Goal: Information Seeking & Learning: Learn about a topic

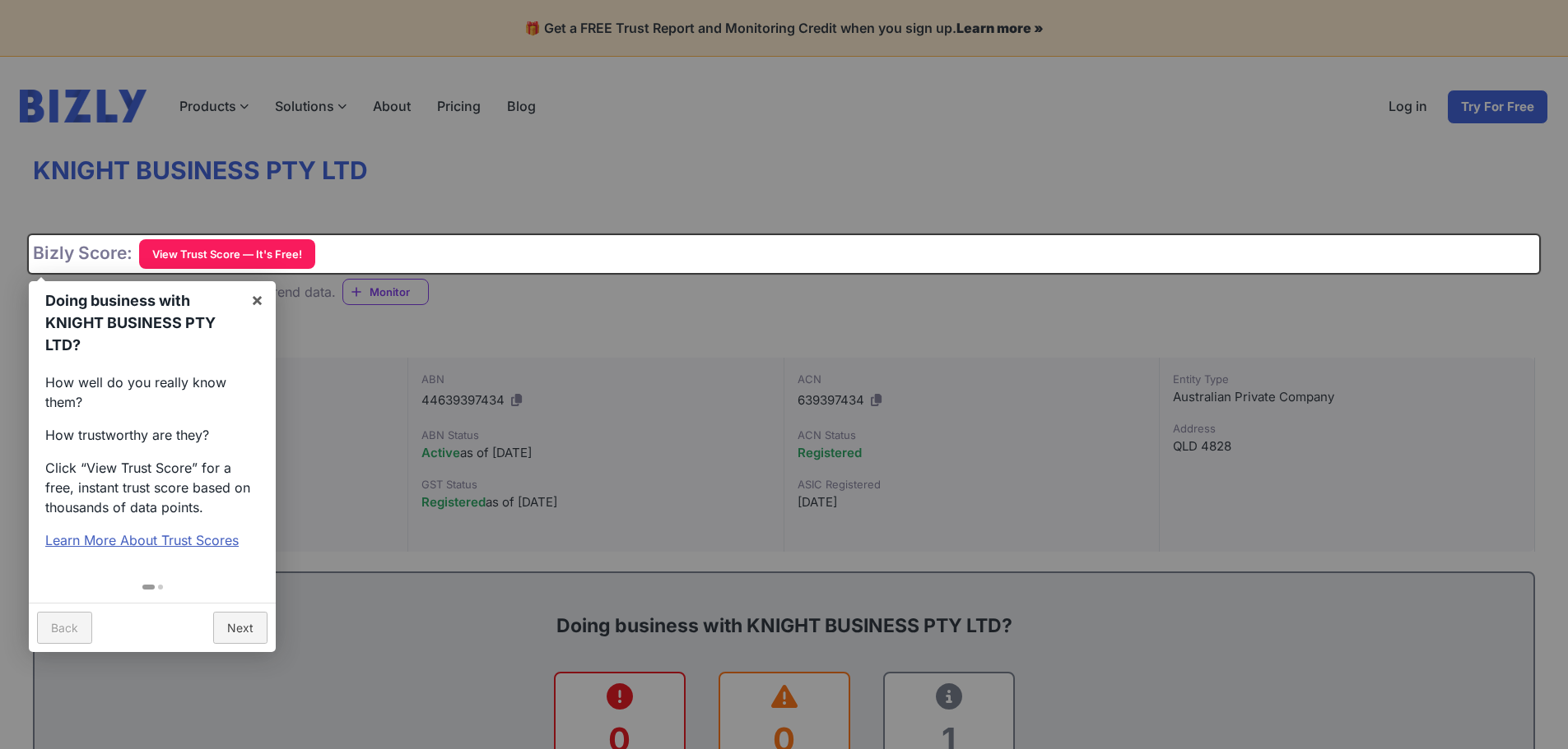
click at [221, 567] on div at bounding box center [152, 585] width 247 height 36
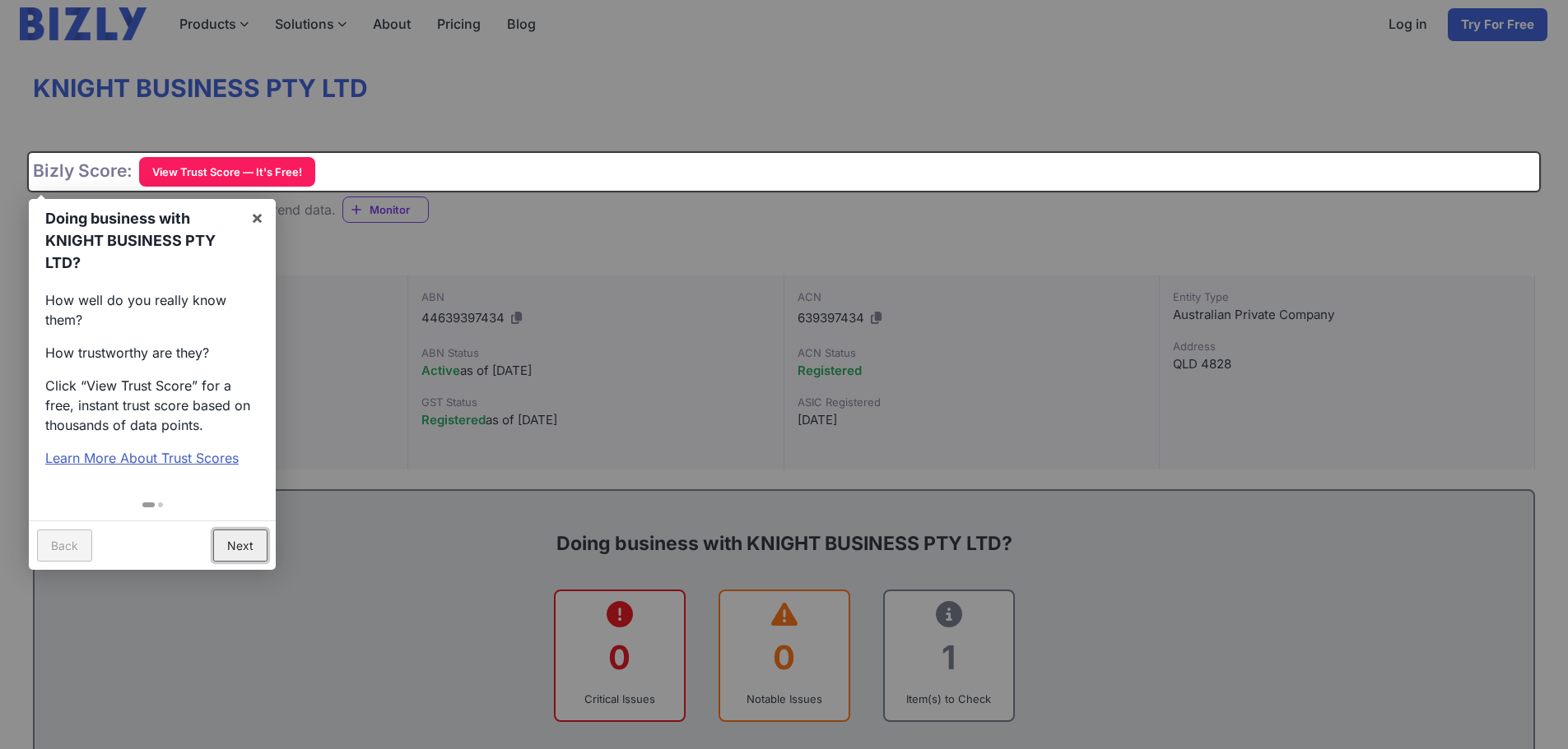
click at [237, 544] on link "Next" at bounding box center [240, 545] width 54 height 32
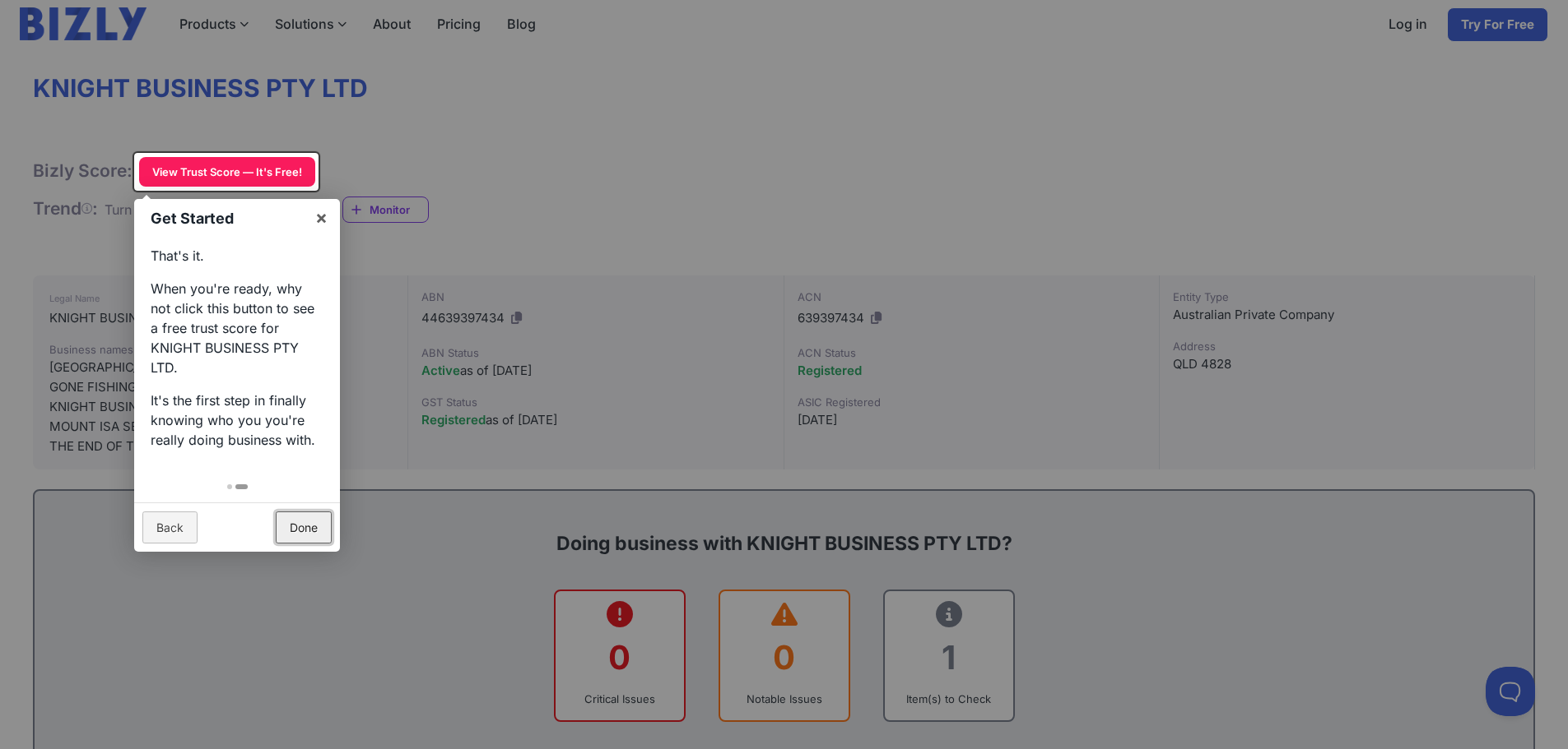
scroll to position [0, 0]
click at [294, 532] on link "Done" at bounding box center [303, 527] width 56 height 32
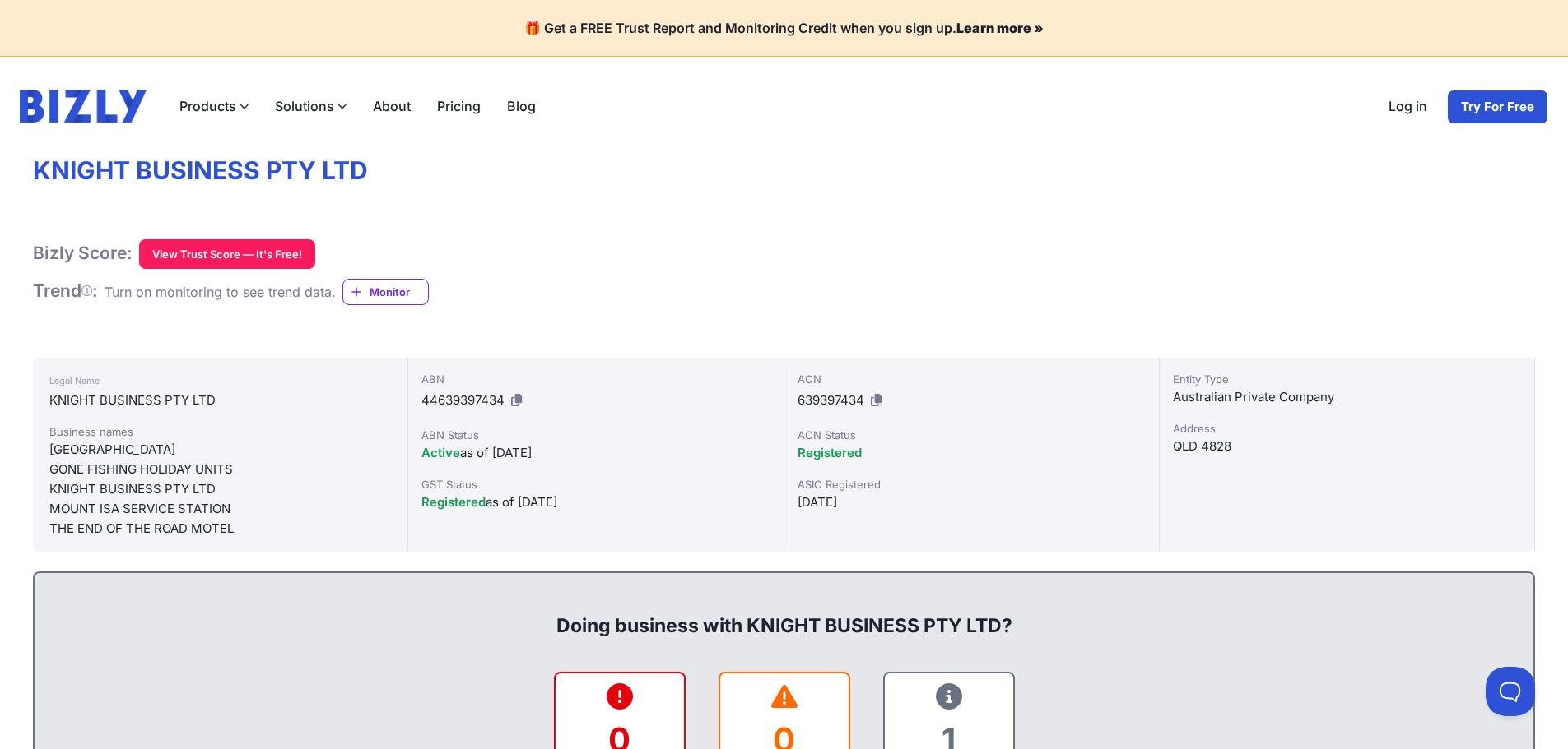
click at [163, 444] on div "[GEOGRAPHIC_DATA]" at bounding box center [220, 450] width 342 height 20
drag, startPoint x: 163, startPoint y: 444, endPoint x: 135, endPoint y: 446, distance: 28.1
click at [160, 447] on div "[GEOGRAPHIC_DATA]" at bounding box center [220, 450] width 342 height 20
click at [135, 446] on div "[GEOGRAPHIC_DATA]" at bounding box center [220, 450] width 342 height 20
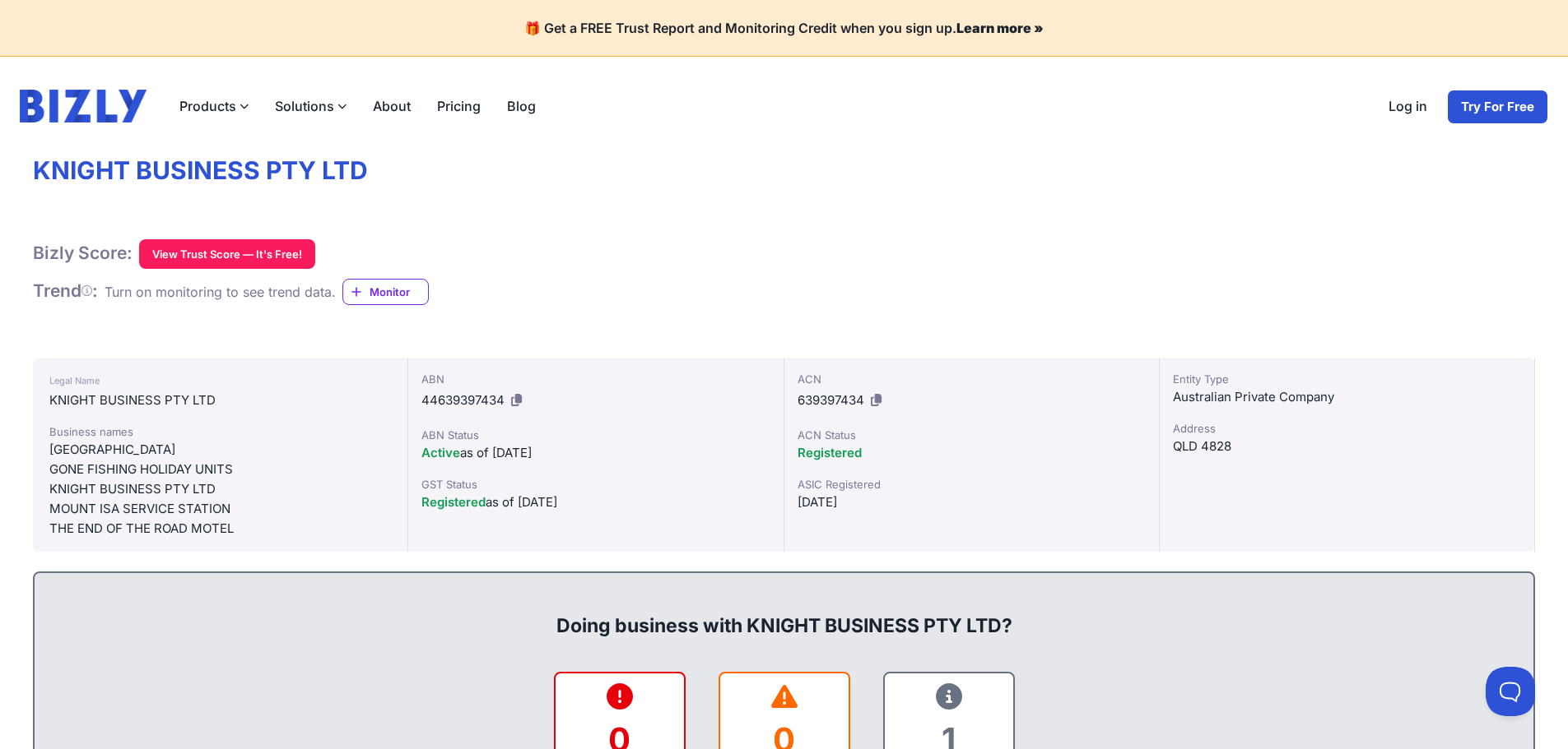
click at [135, 446] on div "[GEOGRAPHIC_DATA]" at bounding box center [220, 450] width 342 height 20
